Goal: Task Accomplishment & Management: Use online tool/utility

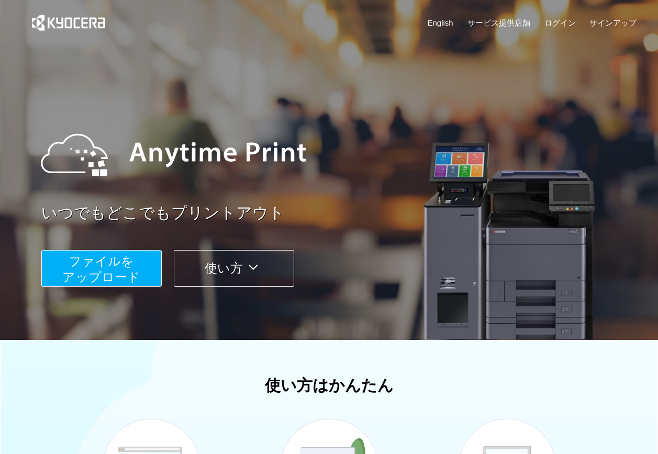
click at [118, 255] on span "ファイルを ​​アップロード" at bounding box center [101, 269] width 78 height 30
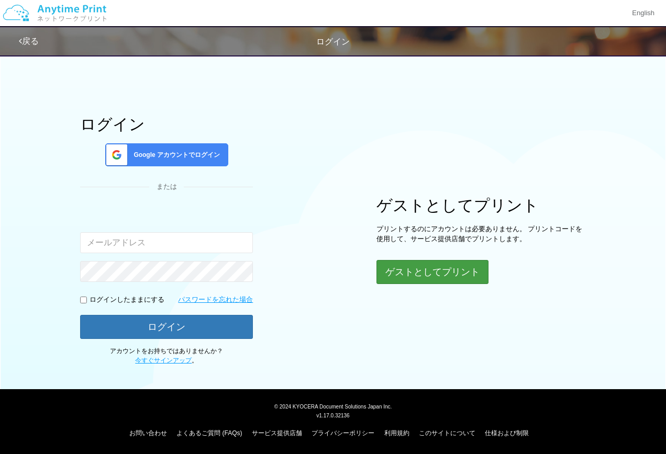
drag, startPoint x: 463, startPoint y: 288, endPoint x: 470, endPoint y: 279, distance: 11.2
click at [464, 288] on div "ログイン Google アカウントでログイン または 入力されたメールアドレスまたはパスワードが正しくありません。 ログインしたままにする パスワードを忘れた…" at bounding box center [333, 207] width 628 height 316
click at [471, 278] on button "ゲストとしてプリント" at bounding box center [431, 272] width 111 height 23
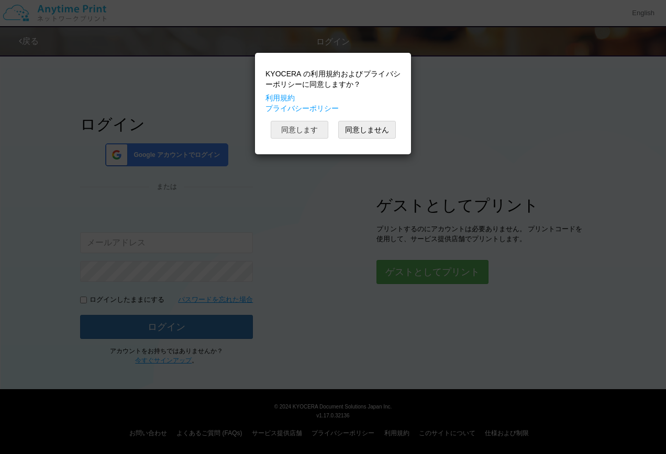
click at [317, 137] on button "同意します" at bounding box center [300, 130] width 58 height 18
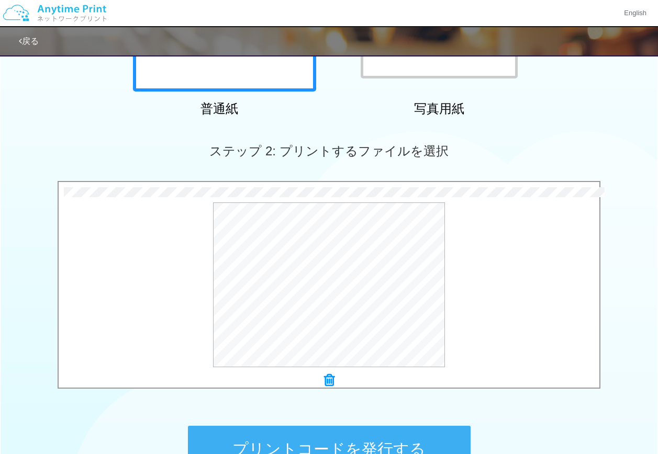
scroll to position [314, 0]
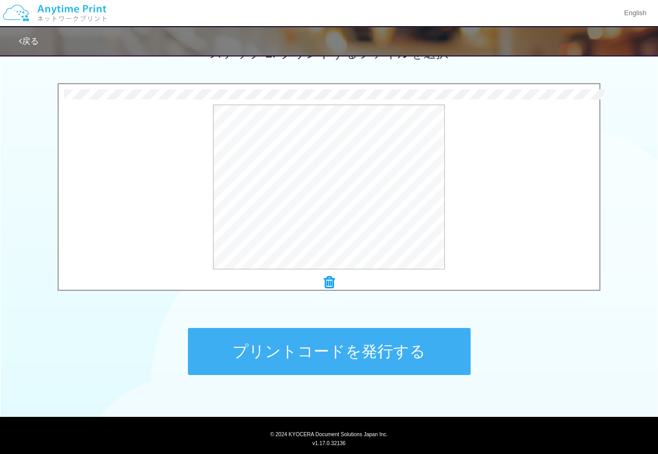
click at [296, 363] on button "プリントコードを発行する" at bounding box center [329, 351] width 283 height 47
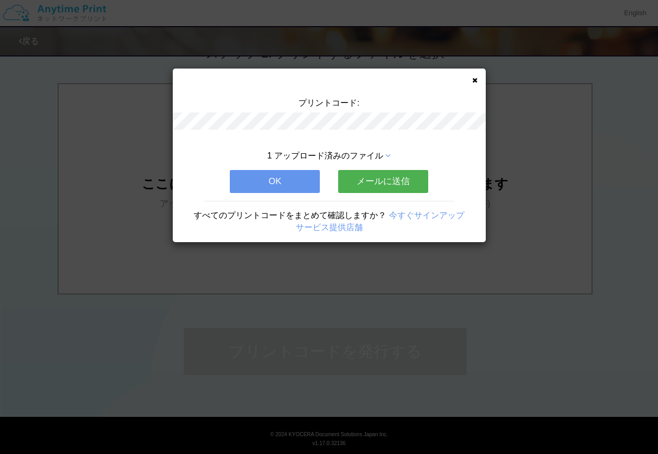
scroll to position [0, 0]
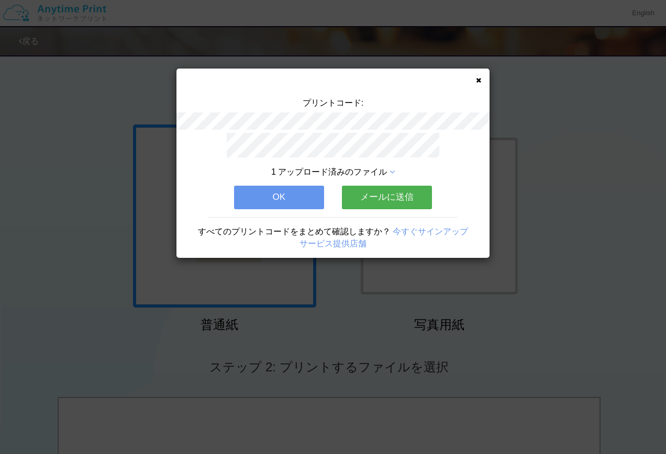
click at [282, 186] on button "OK" at bounding box center [279, 197] width 90 height 23
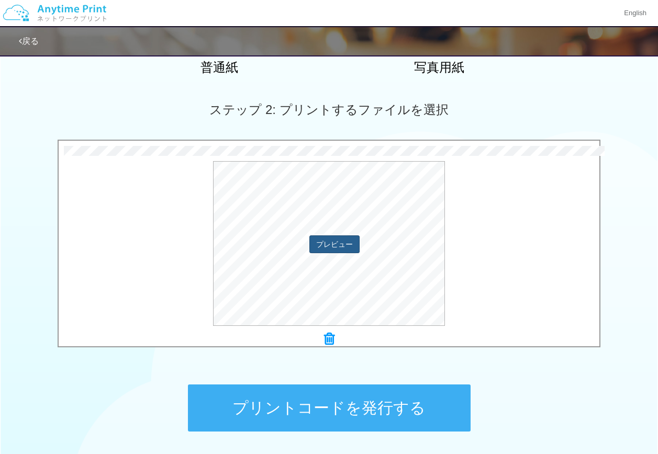
scroll to position [262, 0]
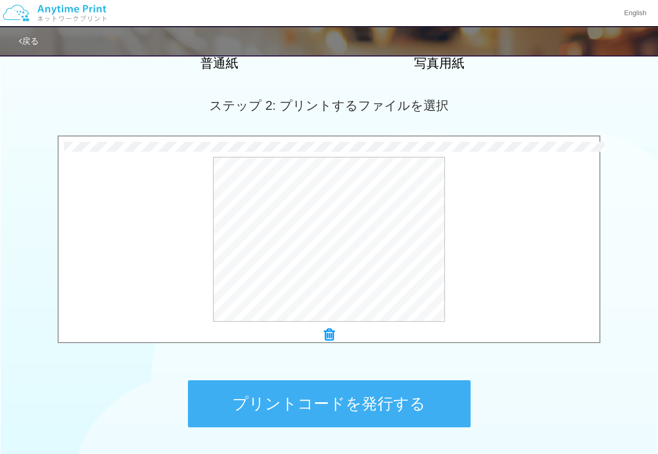
click at [355, 399] on button "プリントコードを発行する" at bounding box center [329, 404] width 283 height 47
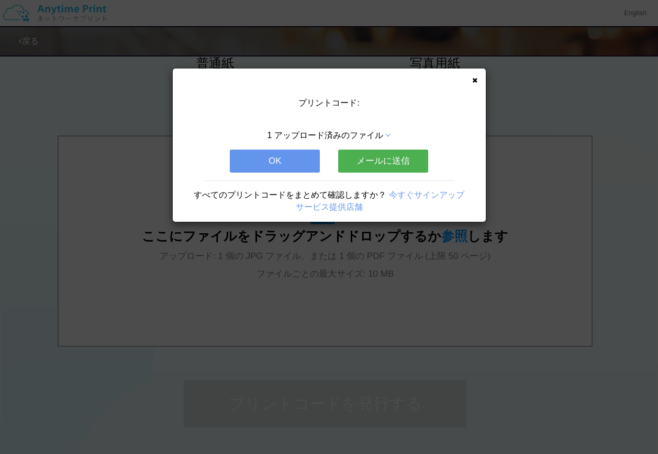
scroll to position [0, 0]
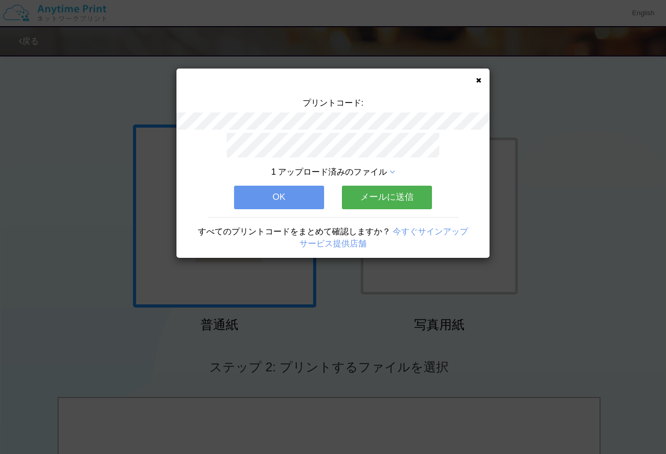
click at [280, 191] on button "OK" at bounding box center [279, 197] width 90 height 23
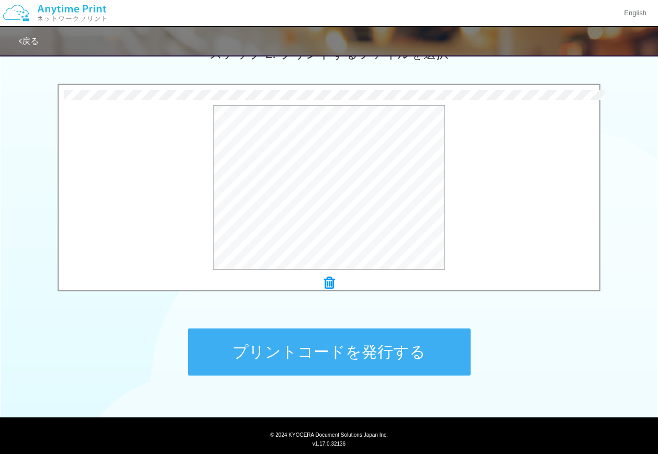
scroll to position [314, 0]
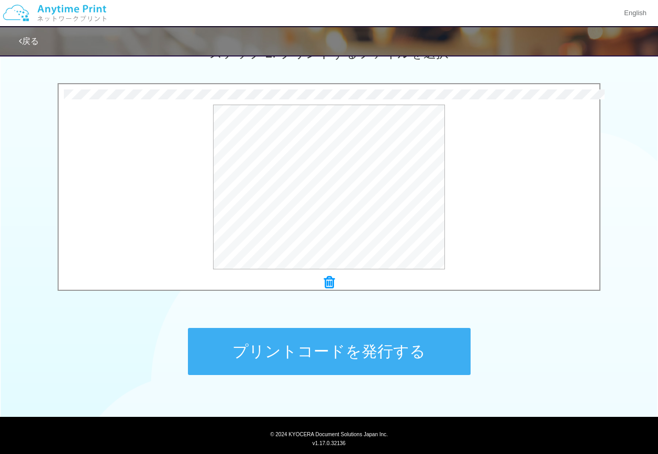
click at [386, 336] on button "プリントコードを発行する" at bounding box center [329, 351] width 283 height 47
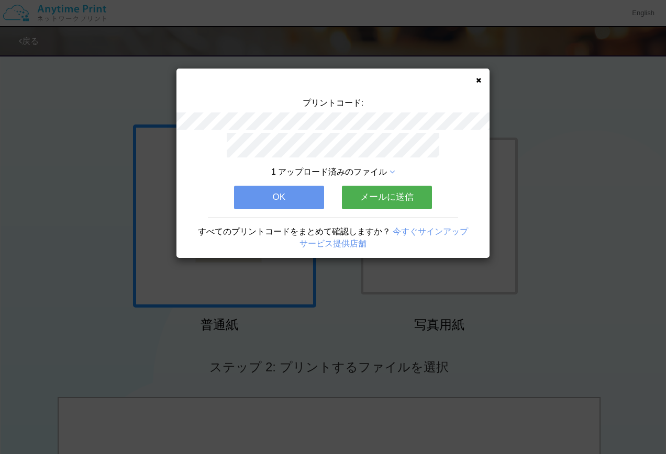
click at [296, 193] on button "OK" at bounding box center [279, 197] width 90 height 23
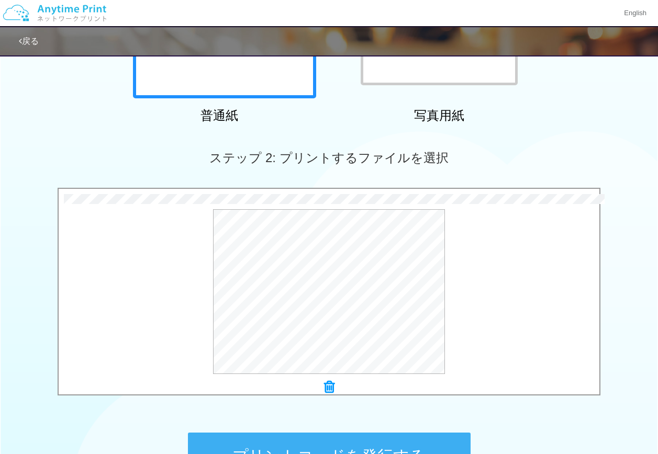
scroll to position [314, 0]
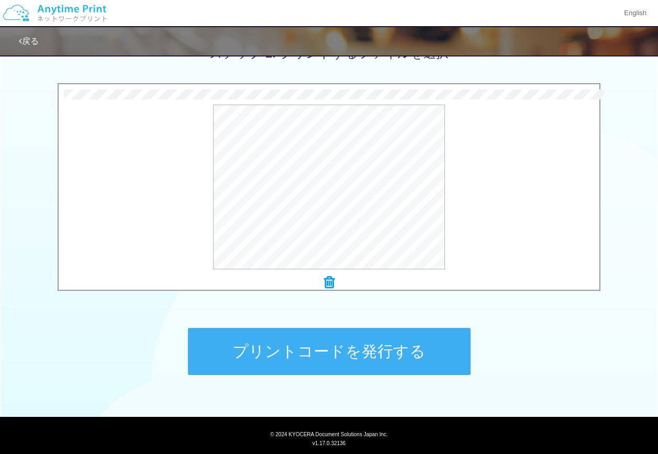
click at [339, 360] on button "プリントコードを発行する" at bounding box center [329, 351] width 283 height 47
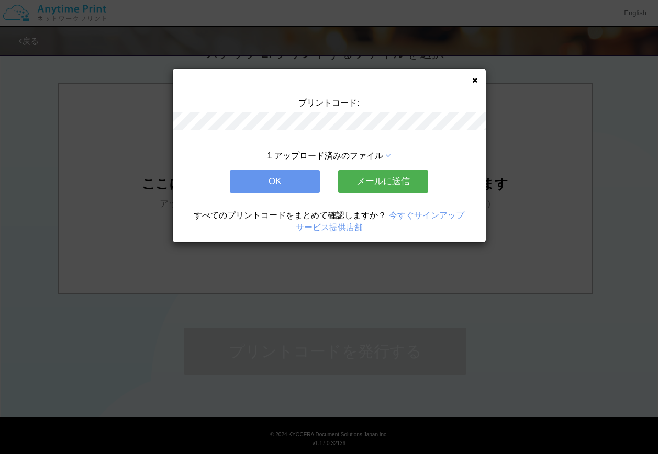
scroll to position [0, 0]
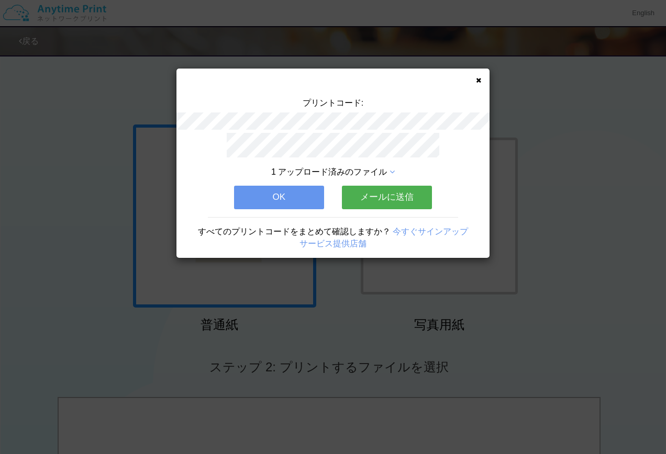
click at [291, 196] on button "OK" at bounding box center [279, 197] width 90 height 23
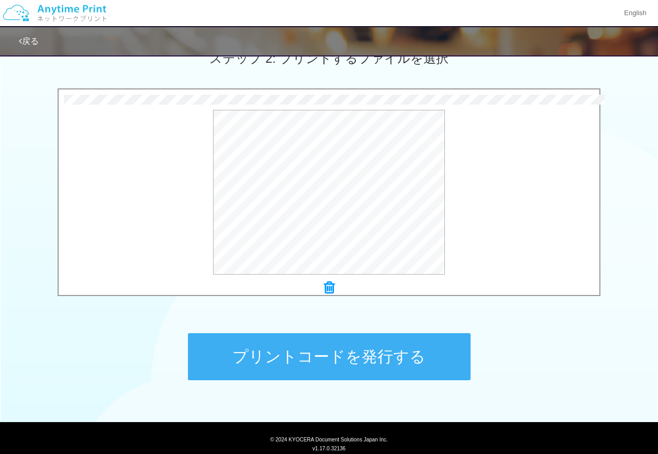
scroll to position [314, 0]
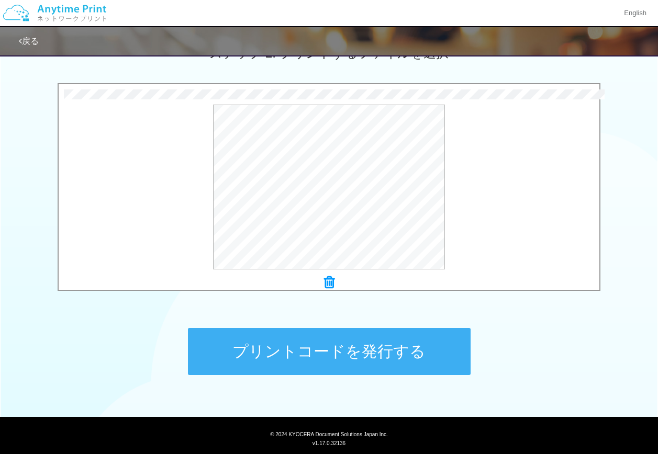
click at [317, 356] on button "プリントコードを発行する" at bounding box center [329, 351] width 283 height 47
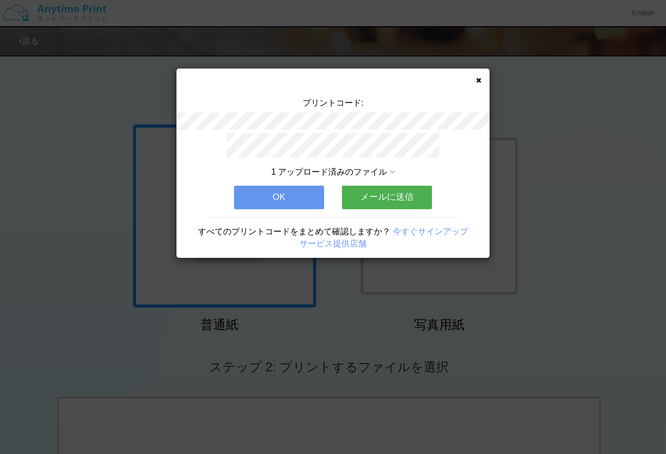
click at [283, 196] on button "OK" at bounding box center [279, 197] width 90 height 23
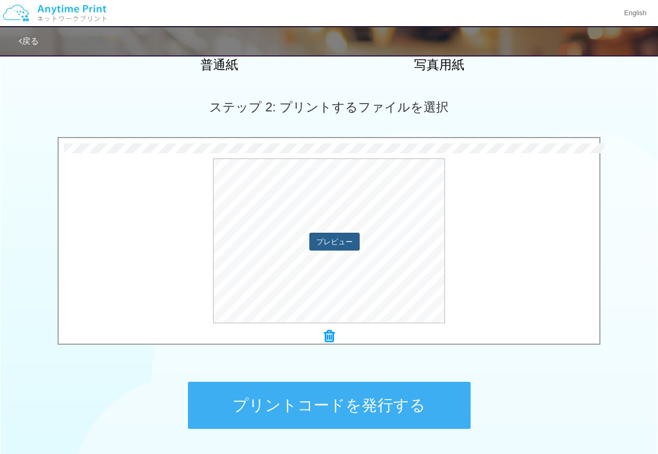
scroll to position [314, 0]
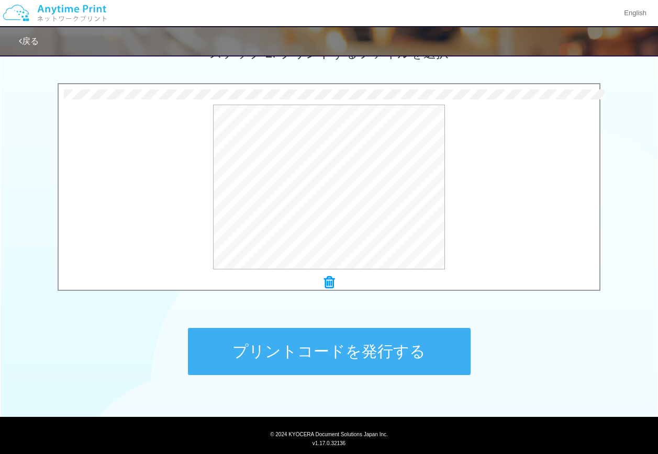
click at [338, 340] on button "プリントコードを発行する" at bounding box center [329, 351] width 283 height 47
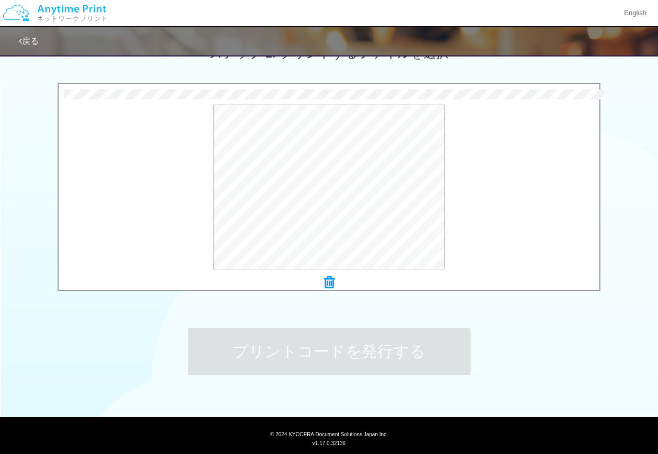
scroll to position [0, 0]
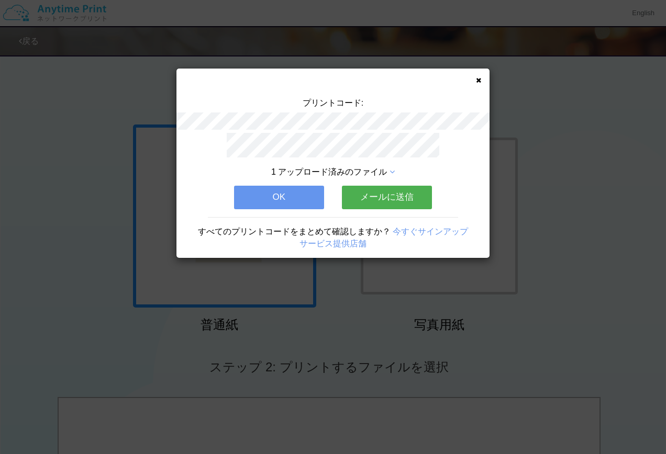
click at [292, 187] on button "OK" at bounding box center [279, 197] width 90 height 23
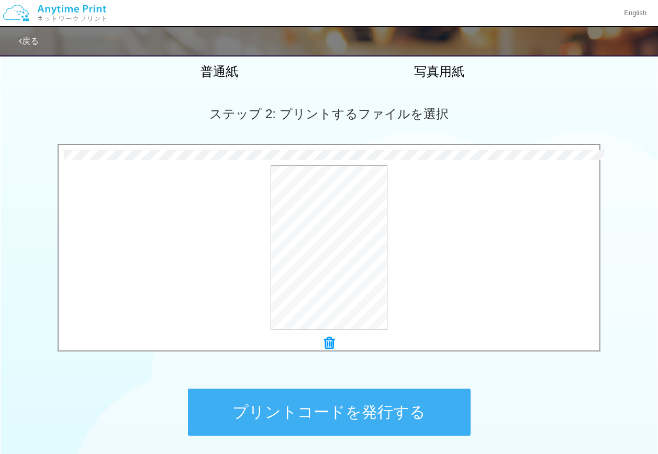
scroll to position [314, 0]
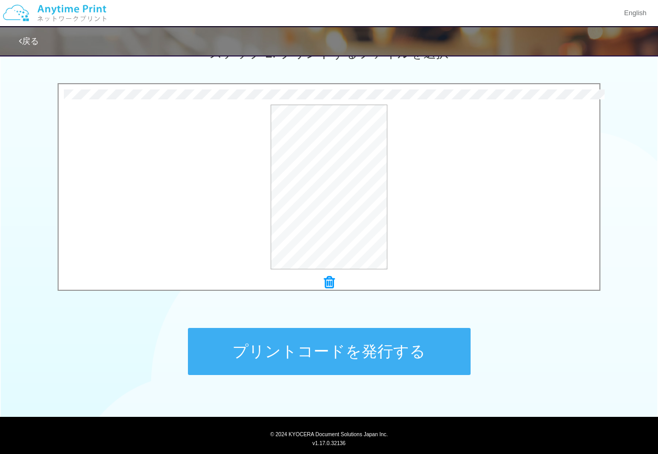
click at [359, 354] on button "プリントコードを発行する" at bounding box center [329, 351] width 283 height 47
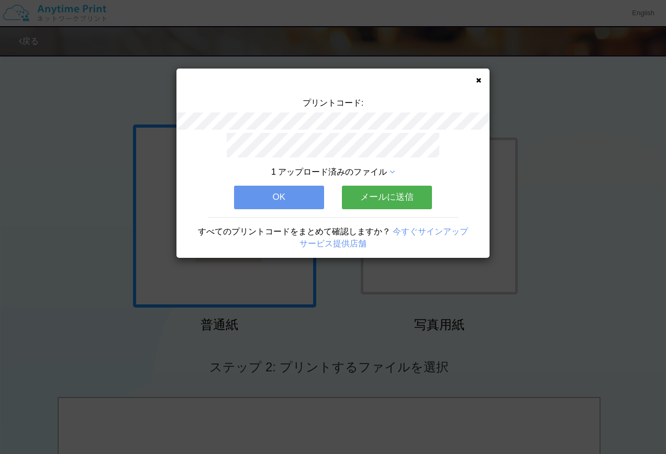
click at [260, 200] on button "OK" at bounding box center [279, 197] width 90 height 23
